Goal: Information Seeking & Learning: Learn about a topic

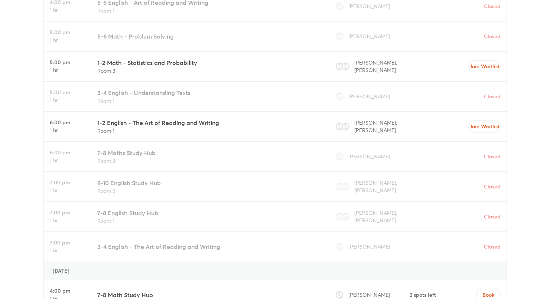
scroll to position [2111, 0]
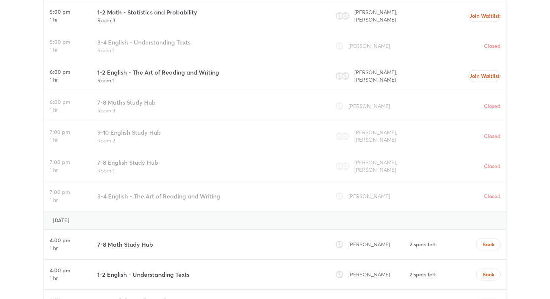
drag, startPoint x: 98, startPoint y: 111, endPoint x: 123, endPoint y: 113, distance: 24.9
click at [123, 128] on h3 "9-10 English Study Hub" at bounding box center [129, 132] width 64 height 9
drag, startPoint x: 96, startPoint y: 143, endPoint x: 102, endPoint y: 142, distance: 6.4
click at [105, 152] on div "7-8 English Study Hub Room 1" at bounding box center [208, 167] width 228 height 30
drag, startPoint x: 107, startPoint y: 141, endPoint x: 142, endPoint y: 142, distance: 35.7
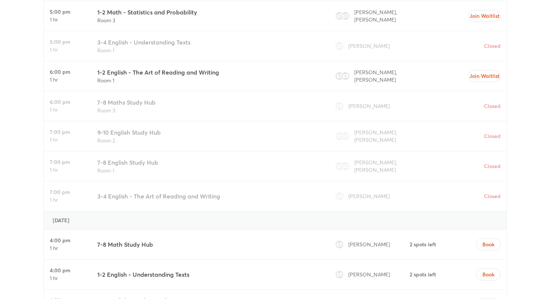
click at [127, 158] on h3 "7-8 English Study Hub" at bounding box center [127, 162] width 61 height 9
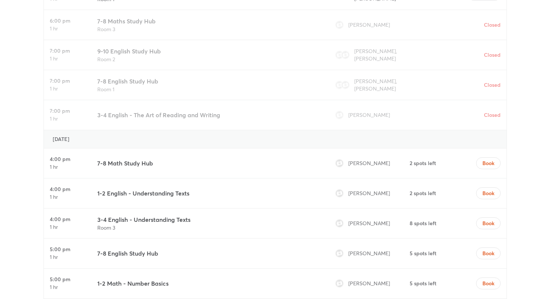
scroll to position [2231, 0]
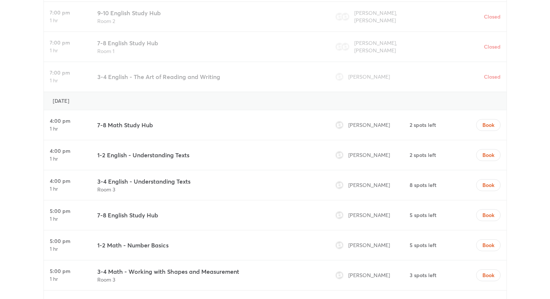
drag, startPoint x: 97, startPoint y: 58, endPoint x: 110, endPoint y: 57, distance: 12.6
click at [108, 72] on h3 "3-4 English - The Art of Reading and Writing" at bounding box center [158, 76] width 123 height 9
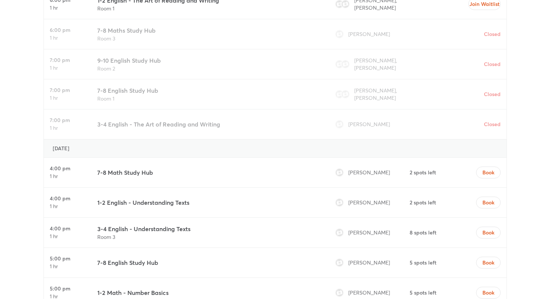
scroll to position [2145, 0]
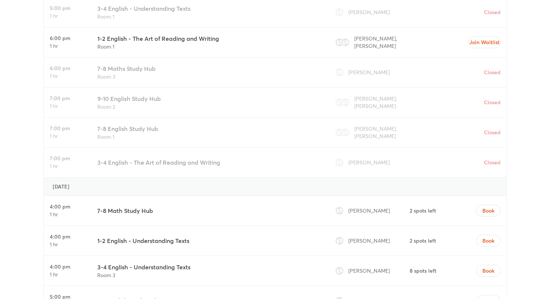
drag, startPoint x: 140, startPoint y: 144, endPoint x: 221, endPoint y: 146, distance: 80.6
click at [221, 148] on div "3-4 English - The Art of Reading and Writing" at bounding box center [208, 163] width 228 height 30
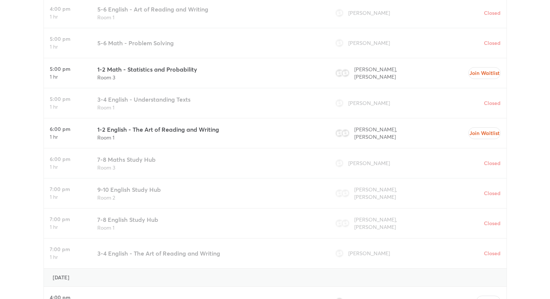
drag, startPoint x: 225, startPoint y: 111, endPoint x: 130, endPoint y: 111, distance: 94.7
click at [130, 118] on div "1-2 English - The Art of Reading and Writing Room 1" at bounding box center [208, 133] width 228 height 30
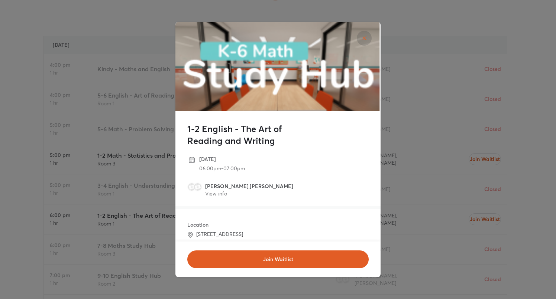
click at [110, 113] on div "1-2 English - The Art of Reading and Writing Tuesday, September 02 06:00pm - 07…" at bounding box center [278, 149] width 556 height 299
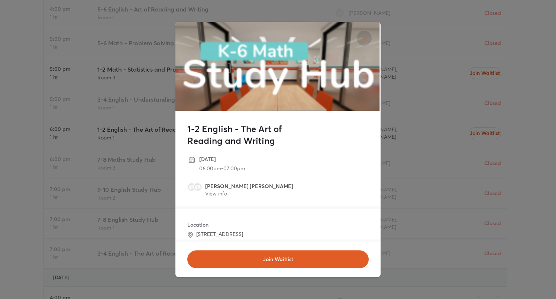
click at [140, 123] on div "1-2 English - The Art of Reading and Writing Tuesday, September 02 06:00pm - 07…" at bounding box center [278, 149] width 556 height 299
click at [363, 43] on button "close" at bounding box center [363, 38] width 15 height 15
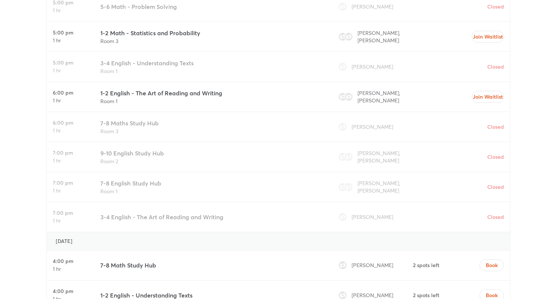
scroll to position [2110, 0]
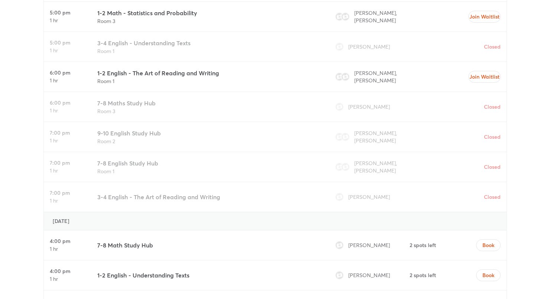
click at [178, 69] on h3 "1-2 English - The Art of Reading and Writing" at bounding box center [158, 73] width 122 height 9
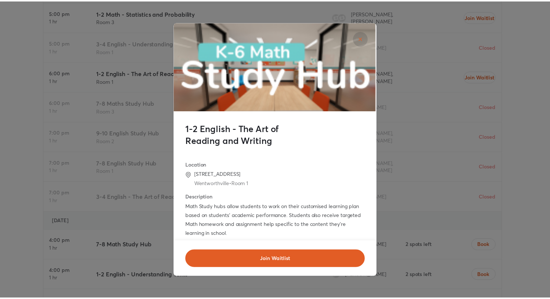
scroll to position [0, 0]
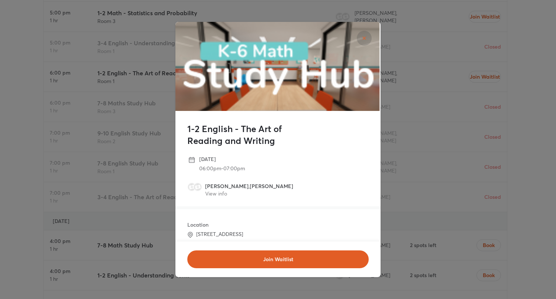
click at [140, 169] on div "1-2 English - The Art of Reading and Writing Tuesday, September 02 06:00pm - 07…" at bounding box center [278, 149] width 556 height 299
click at [210, 193] on link "View info" at bounding box center [216, 193] width 22 height 7
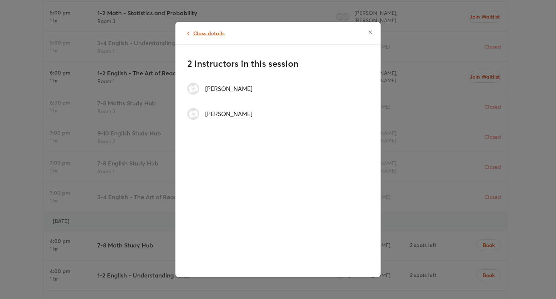
click at [188, 35] on icon at bounding box center [189, 33] width 4 height 4
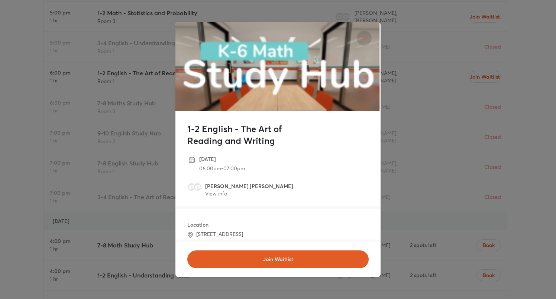
click at [150, 105] on div "1-2 English - The Art of Reading and Writing Tuesday, September 02 06:00pm - 07…" at bounding box center [278, 149] width 556 height 299
click at [363, 38] on icon "close" at bounding box center [364, 38] width 6 height 6
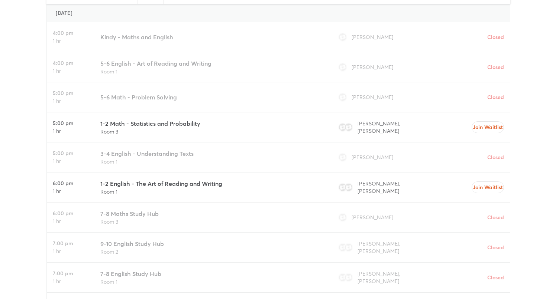
scroll to position [1995, 0]
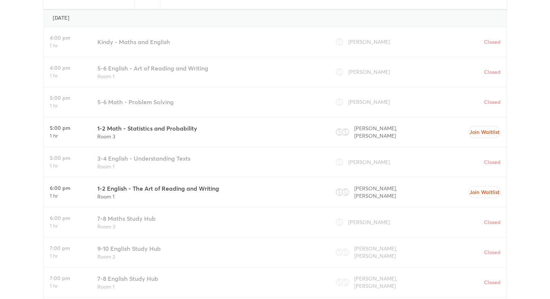
click at [160, 124] on h3 "1-2 Math - Statistics and Probability" at bounding box center [147, 128] width 100 height 9
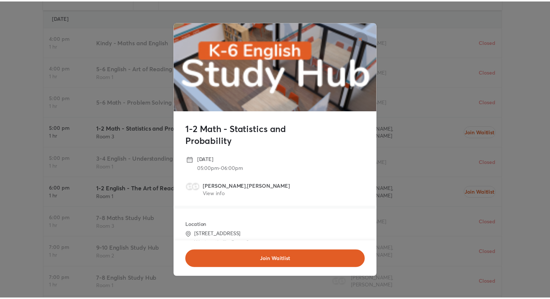
scroll to position [74, 0]
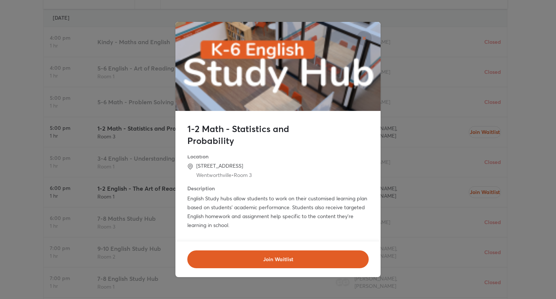
click at [137, 167] on div "1-2 Math - Statistics and Probability Tuesday, September 02 05:00pm - 06:00pm S…" at bounding box center [278, 149] width 556 height 299
click at [40, 141] on div "1-2 Math - Statistics and Probability Tuesday, September 02 05:00pm - 06:00pm S…" at bounding box center [278, 149] width 556 height 299
click at [365, 42] on button "close" at bounding box center [363, 38] width 15 height 15
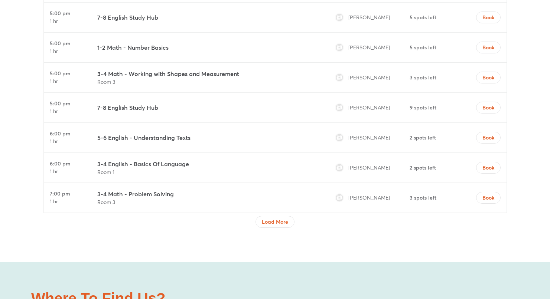
scroll to position [2467, 0]
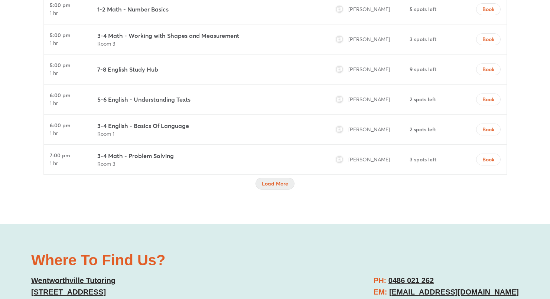
click at [268, 180] on span "Load More" at bounding box center [275, 183] width 26 height 7
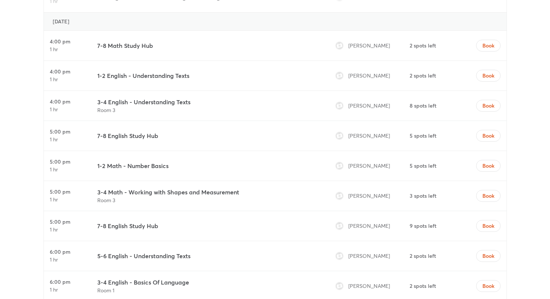
scroll to position [2272, 0]
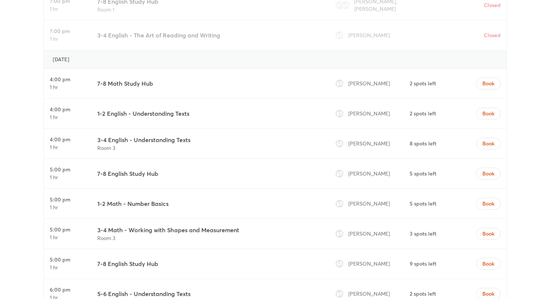
drag, startPoint x: 55, startPoint y: 39, endPoint x: 113, endPoint y: 40, distance: 58.3
click at [69, 56] on h4 "Wednesday, September 3" at bounding box center [61, 59] width 17 height 7
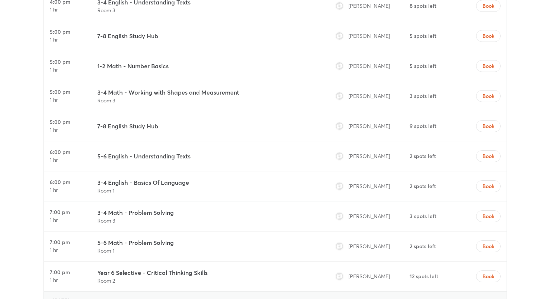
scroll to position [2479, 0]
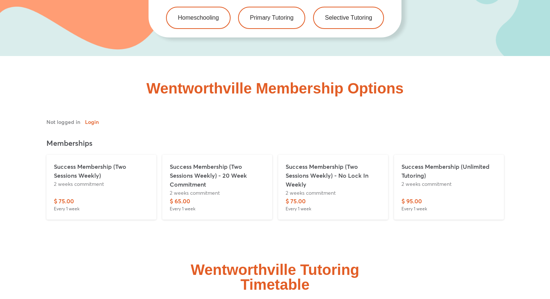
click at [135, 228] on div "Wentworthville Membership Options" at bounding box center [274, 159] width 495 height 206
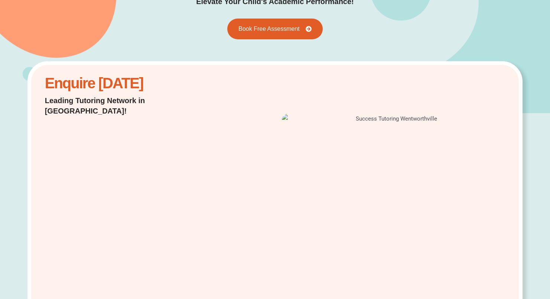
scroll to position [150, 0]
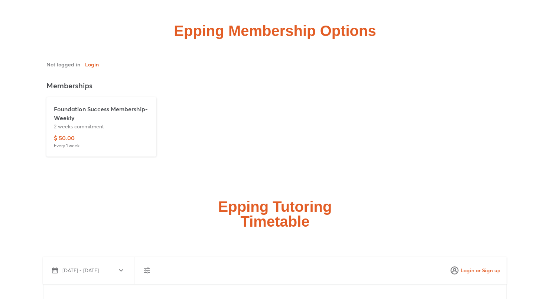
scroll to position [1622, 0]
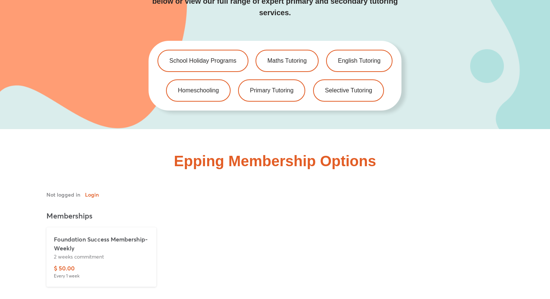
click at [78, 235] on p "Foundation Success Membership-Weekly" at bounding box center [101, 244] width 95 height 18
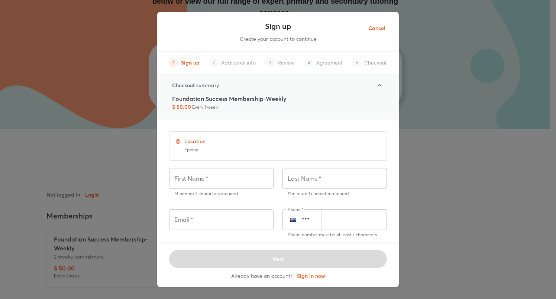
click at [371, 29] on span "Cancel" at bounding box center [376, 28] width 17 height 9
